Goal: Information Seeking & Learning: Learn about a topic

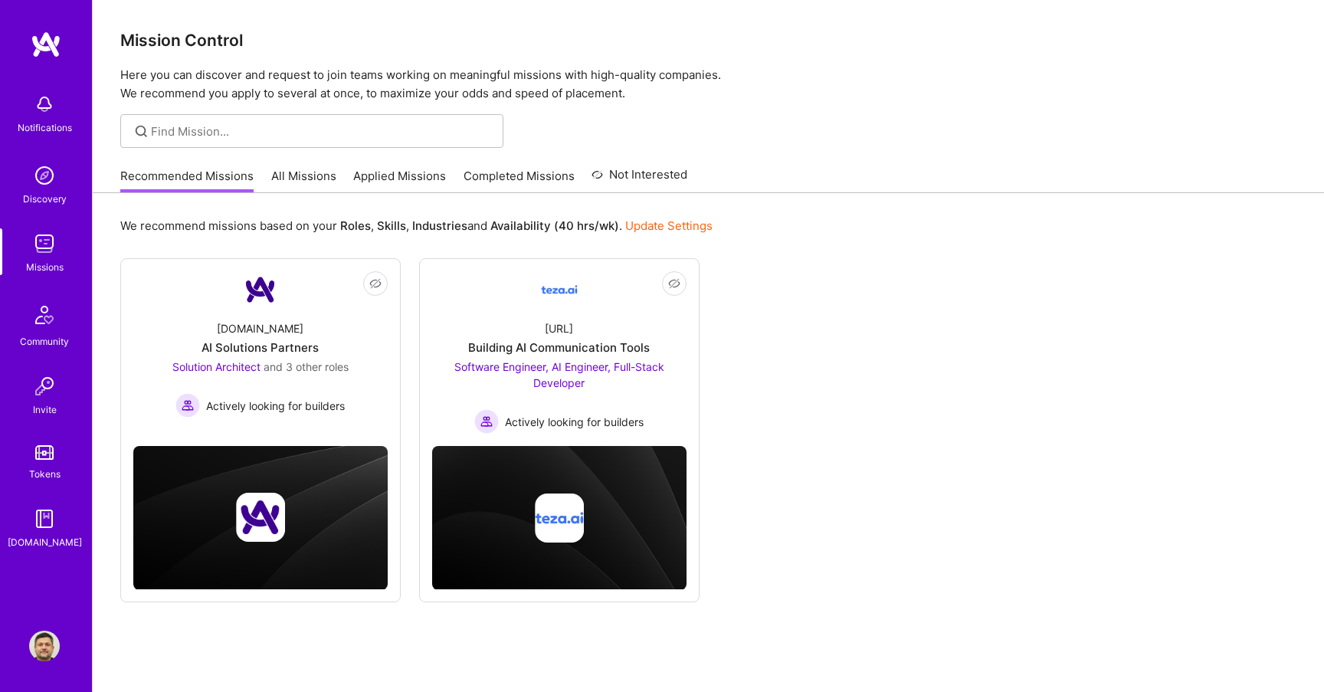
click at [50, 50] on img at bounding box center [46, 45] width 31 height 28
click at [299, 185] on link "All Missions" at bounding box center [303, 180] width 65 height 25
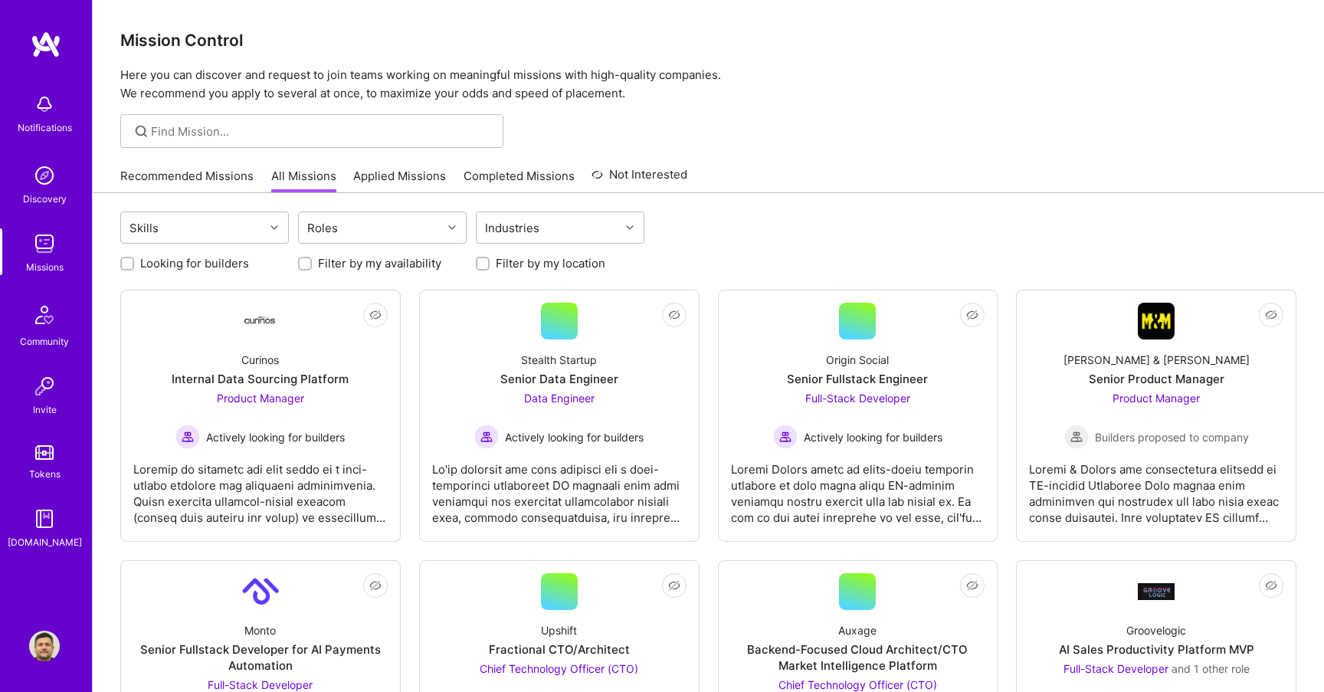
click at [236, 116] on div at bounding box center [311, 131] width 383 height 34
type input "devops"
click at [136, 133] on icon at bounding box center [142, 132] width 18 height 18
click at [139, 133] on icon at bounding box center [142, 132] width 18 height 18
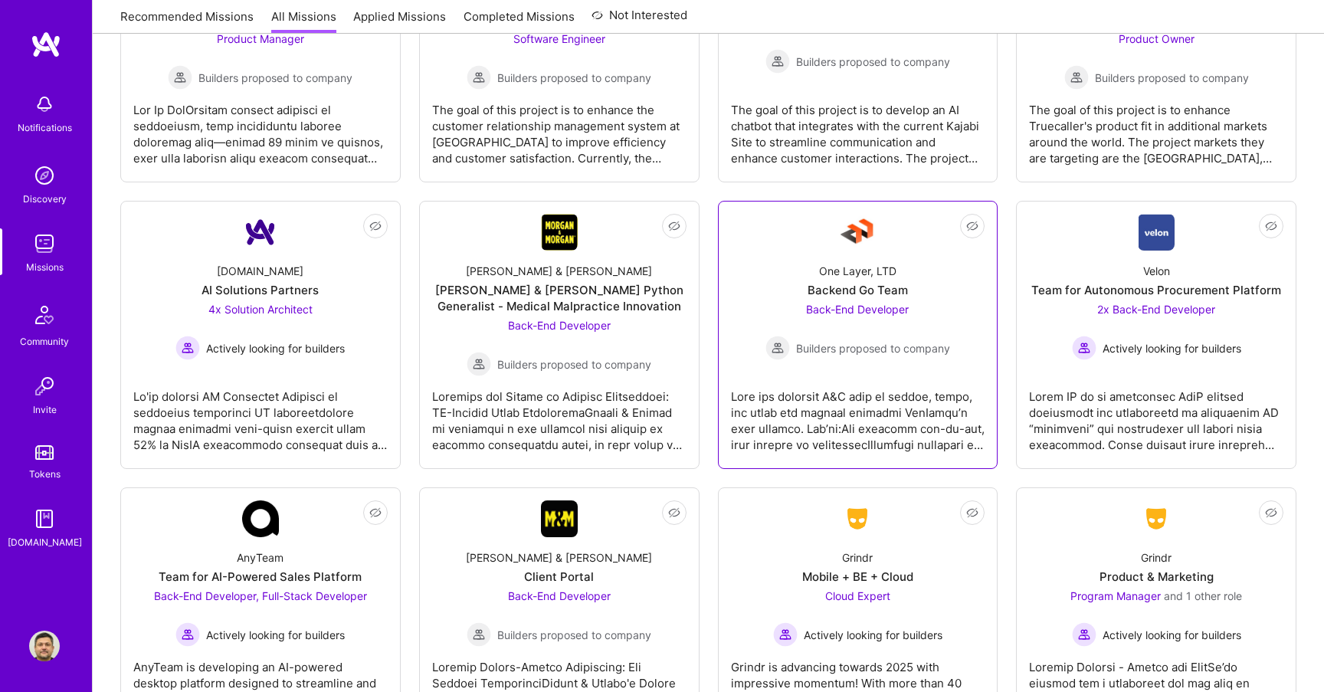
scroll to position [2648, 0]
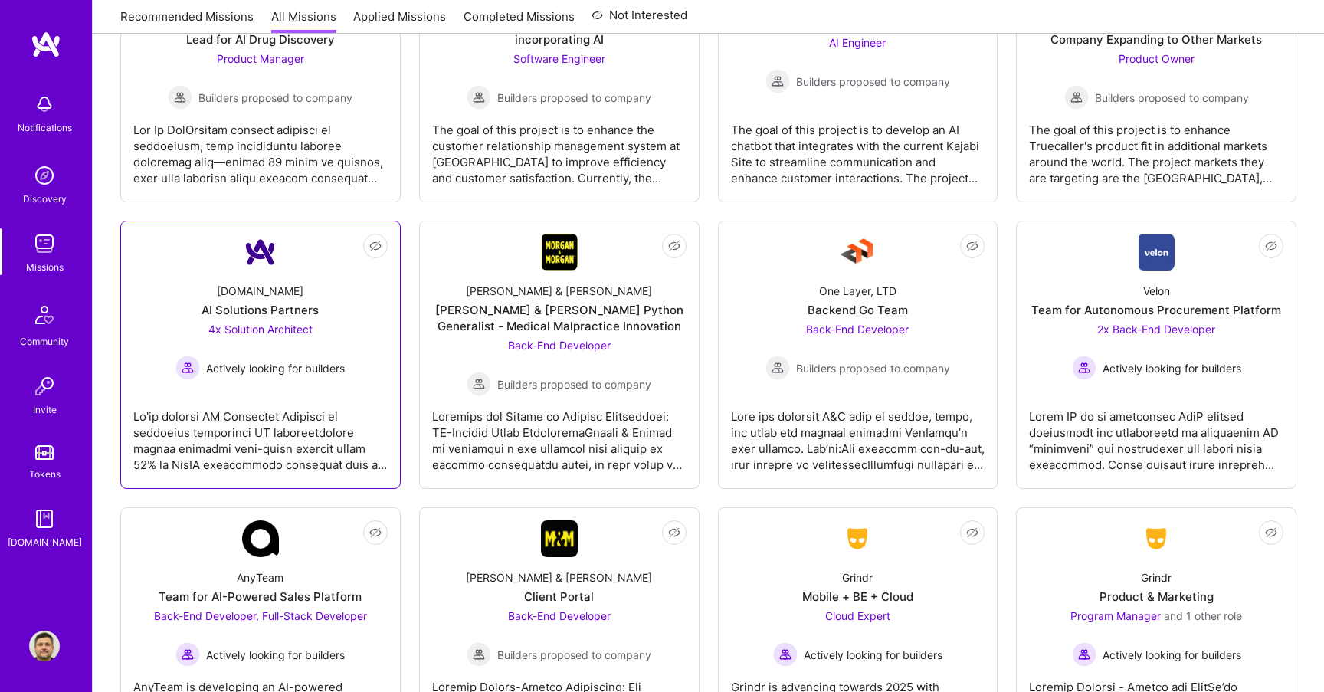
click at [287, 330] on span "4x Solution Architect" at bounding box center [260, 329] width 104 height 13
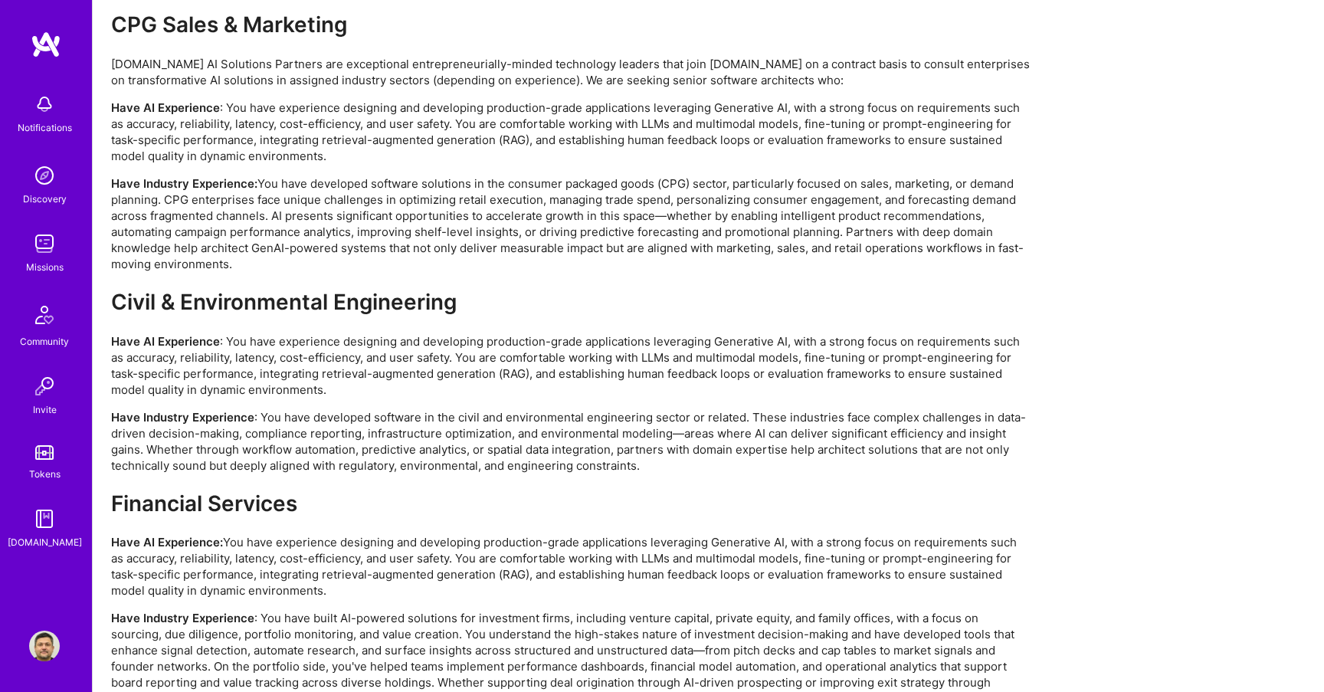
scroll to position [3266, 0]
